Goal: Transaction & Acquisition: Book appointment/travel/reservation

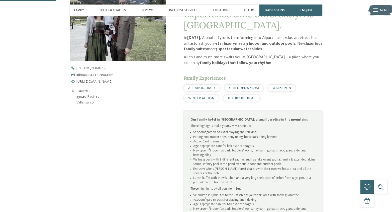
scroll to position [204, 0]
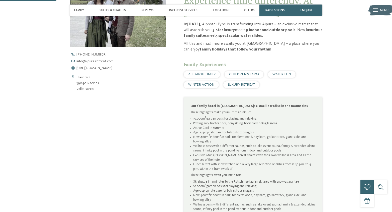
click at [207, 83] on span "WINTER ACTION" at bounding box center [201, 85] width 26 height 4
click at [189, 84] on span "WINTER ACTION" at bounding box center [201, 85] width 26 height 4
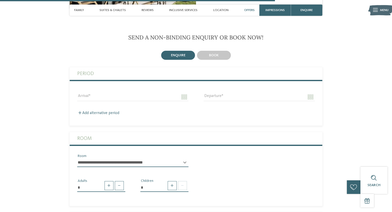
scroll to position [1031, 0]
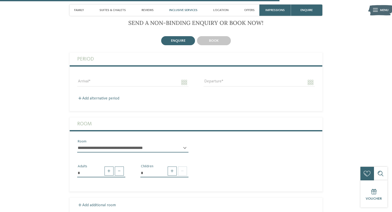
click at [182, 10] on span "Inclusive services" at bounding box center [183, 10] width 28 height 4
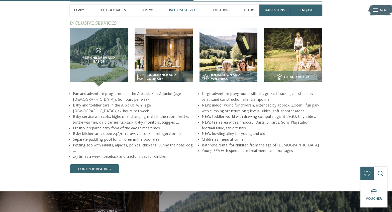
scroll to position [671, 0]
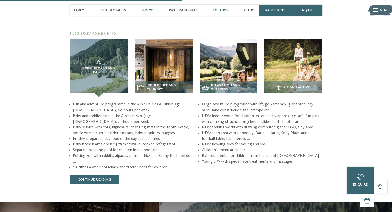
click at [224, 12] on span "Location" at bounding box center [220, 10] width 15 height 4
click at [223, 9] on span "Location" at bounding box center [220, 10] width 15 height 4
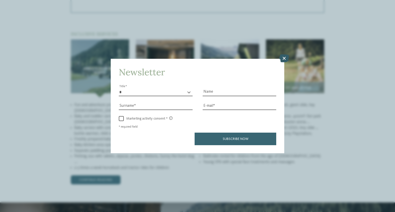
click at [285, 54] on icon at bounding box center [284, 58] width 10 height 8
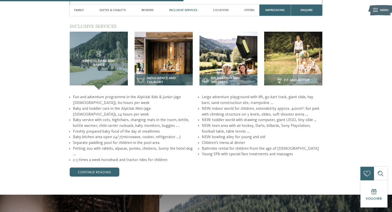
scroll to position [677, 0]
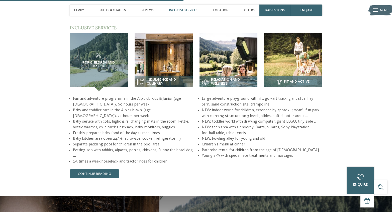
click at [284, 79] on h3 "Fit and active" at bounding box center [294, 82] width 54 height 6
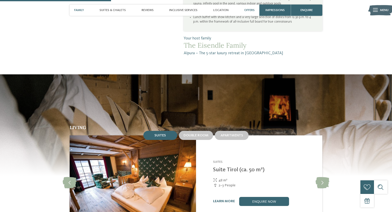
click at [247, 10] on span "Offers" at bounding box center [249, 10] width 11 height 4
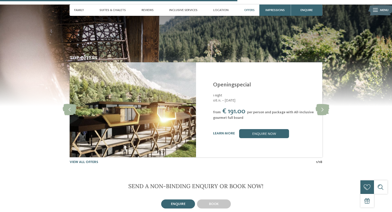
scroll to position [875, 0]
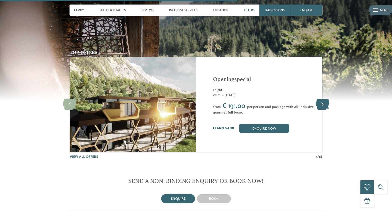
click at [324, 99] on icon at bounding box center [323, 104] width 14 height 11
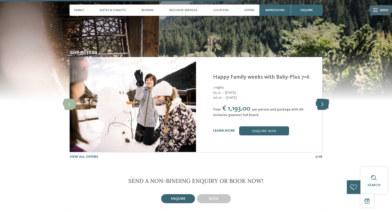
click at [324, 99] on icon at bounding box center [323, 104] width 14 height 11
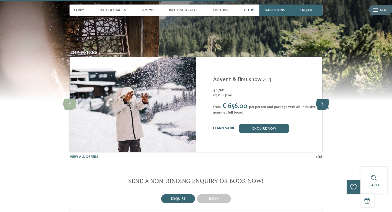
scroll to position [875, 0]
click at [324, 99] on icon at bounding box center [323, 104] width 14 height 11
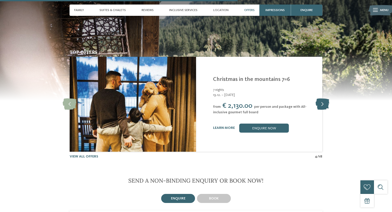
click at [324, 99] on icon at bounding box center [323, 104] width 14 height 11
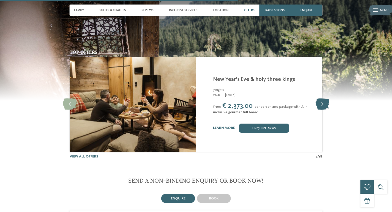
click at [324, 99] on icon at bounding box center [323, 104] width 14 height 11
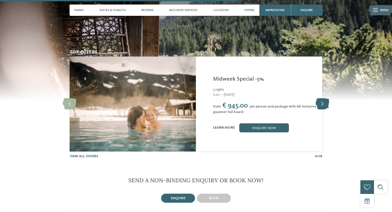
scroll to position [876, 0]
click at [324, 98] on icon at bounding box center [323, 103] width 14 height 11
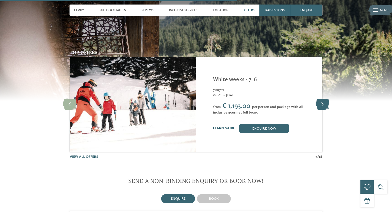
click at [324, 99] on icon at bounding box center [323, 104] width 14 height 11
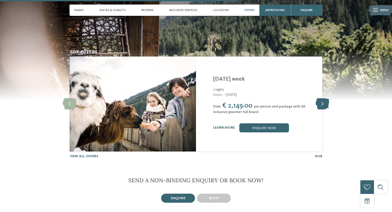
scroll to position [876, 0]
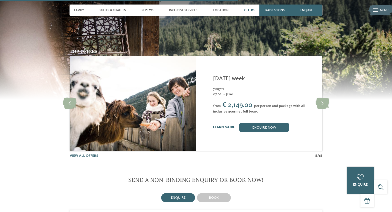
drag, startPoint x: 324, startPoint y: 96, endPoint x: 314, endPoint y: 102, distance: 11.8
click at [314, 102] on div "slide 9 of 18 Alpura Retreat [GEOGRAPHIC_DATA][PERSON_NAME][GEOGRAPHIC_DATA] No…" at bounding box center [196, 103] width 253 height 95
click at [322, 98] on icon at bounding box center [323, 103] width 14 height 11
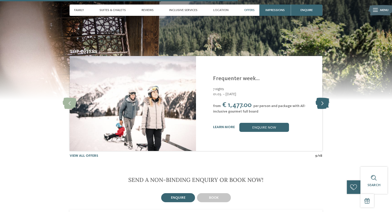
click at [318, 98] on icon at bounding box center [323, 103] width 14 height 11
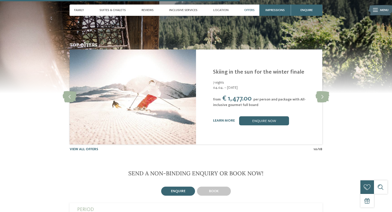
scroll to position [884, 0]
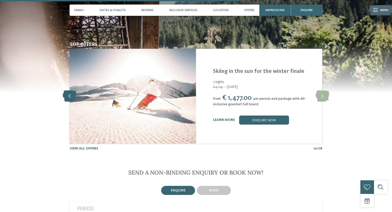
click at [70, 91] on icon at bounding box center [70, 96] width 14 height 11
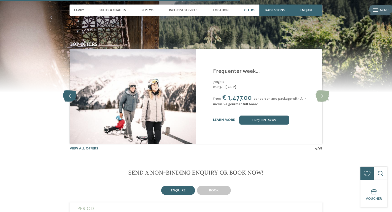
click at [69, 91] on icon at bounding box center [70, 96] width 14 height 11
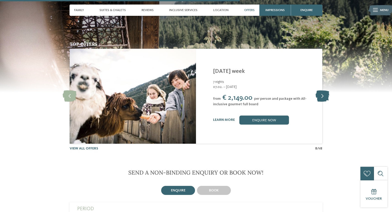
click at [324, 91] on icon at bounding box center [323, 96] width 14 height 11
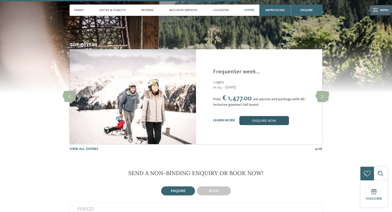
click at [261, 116] on link "enquire now" at bounding box center [265, 120] width 50 height 9
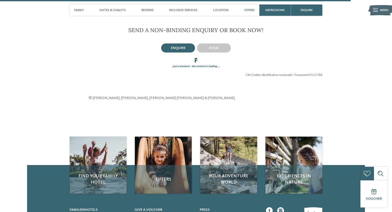
scroll to position [1034, 0]
